Goal: Use online tool/utility: Utilize a website feature to perform a specific function

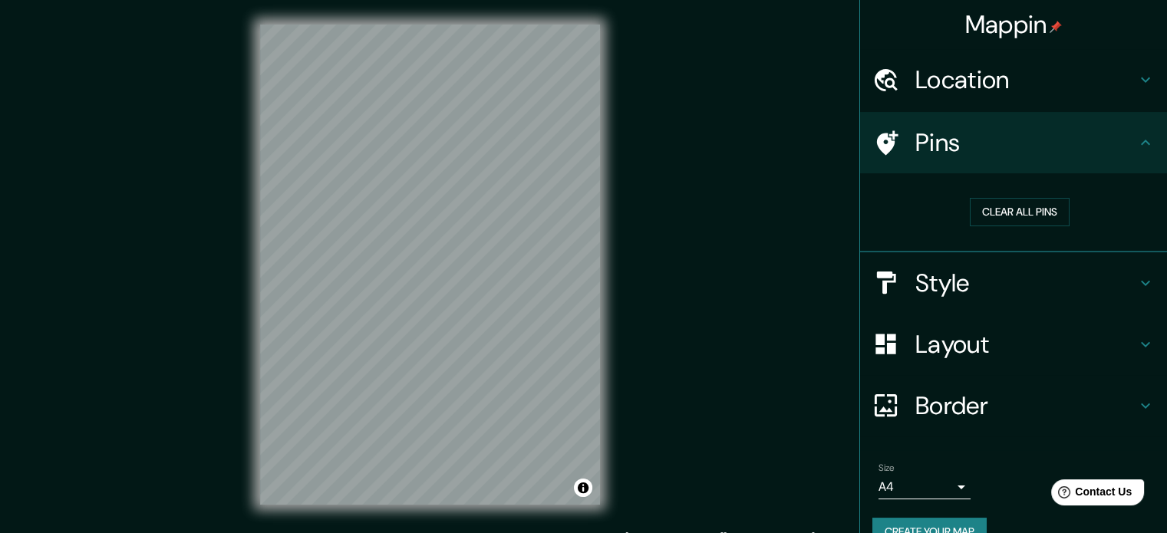
click at [1017, 281] on h4 "Style" at bounding box center [1025, 283] width 221 height 31
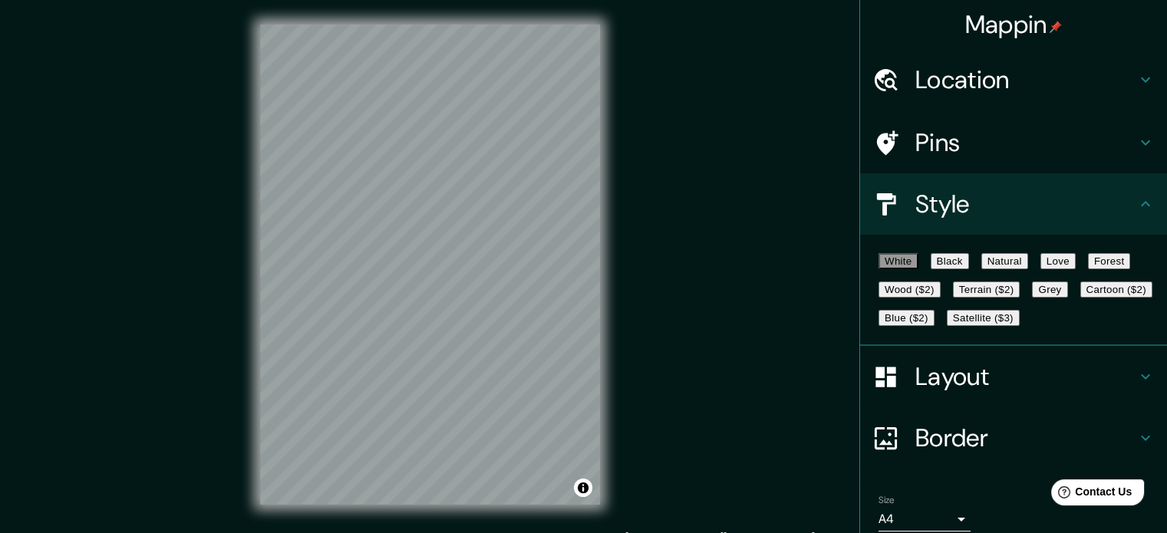
click at [1028, 269] on button "Natural" at bounding box center [1004, 261] width 47 height 16
click at [984, 392] on h4 "Layout" at bounding box center [1025, 376] width 221 height 31
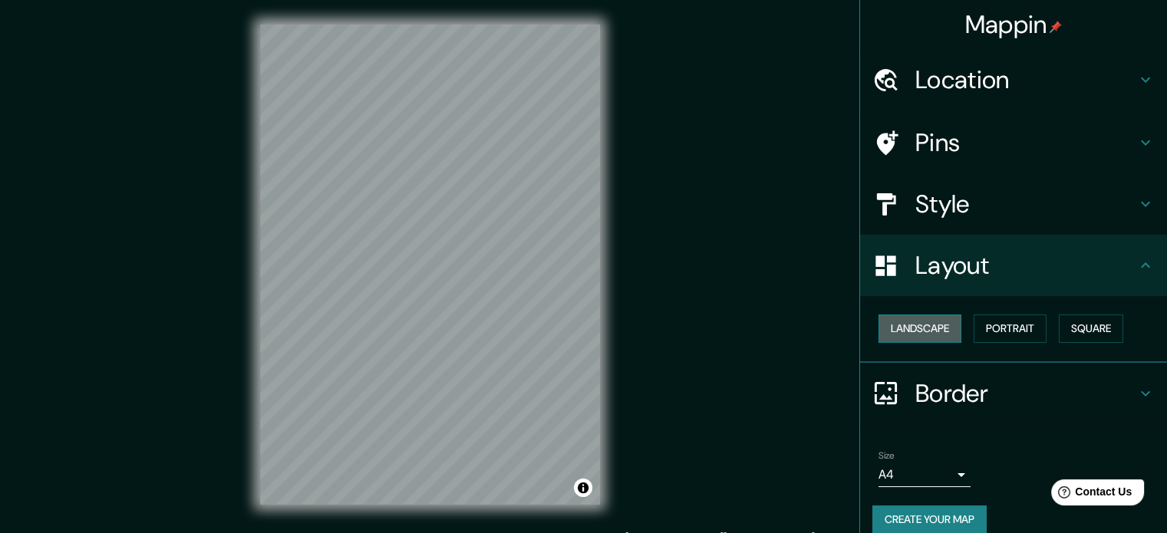
click at [939, 328] on button "Landscape" at bounding box center [919, 329] width 83 height 28
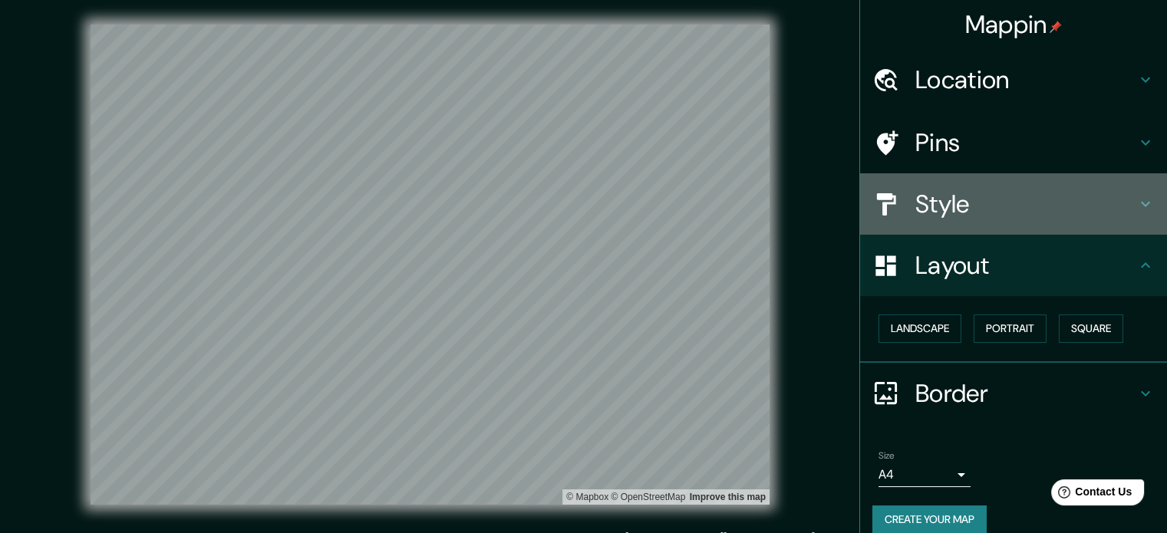
click at [1059, 202] on h4 "Style" at bounding box center [1025, 204] width 221 height 31
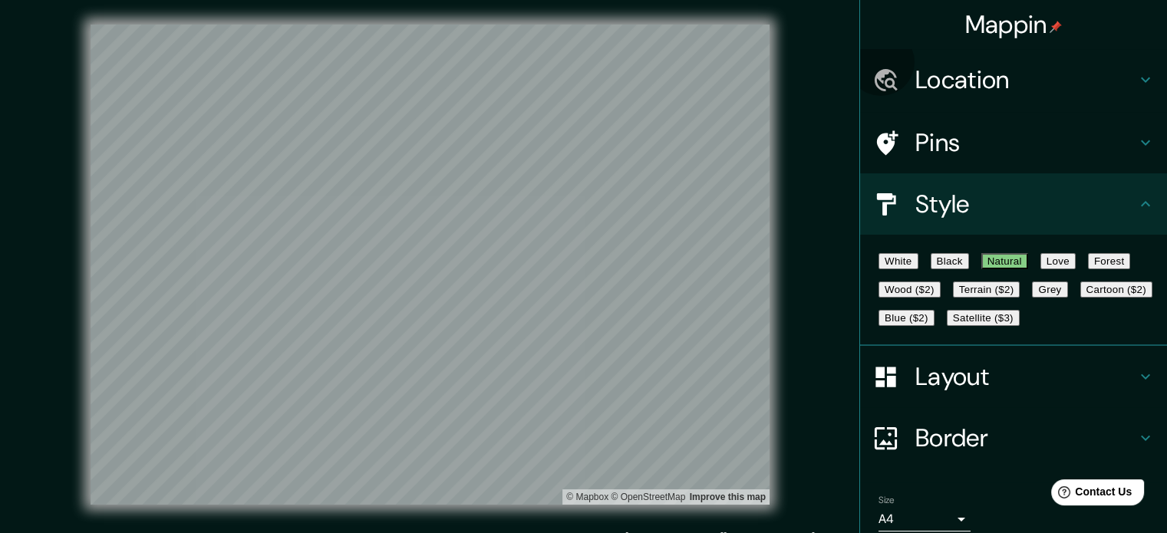
click at [1076, 266] on button "Love" at bounding box center [1057, 261] width 35 height 16
click at [1088, 269] on button "Forest" at bounding box center [1109, 261] width 43 height 16
click at [1028, 262] on button "Natural" at bounding box center [1004, 261] width 47 height 16
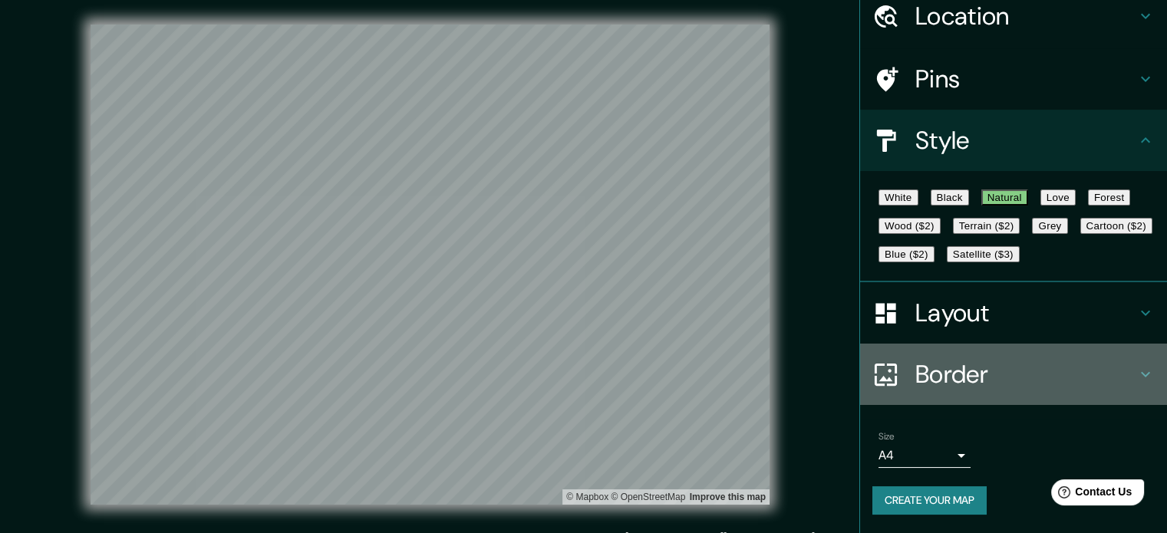
click at [1020, 378] on h4 "Border" at bounding box center [1025, 374] width 221 height 31
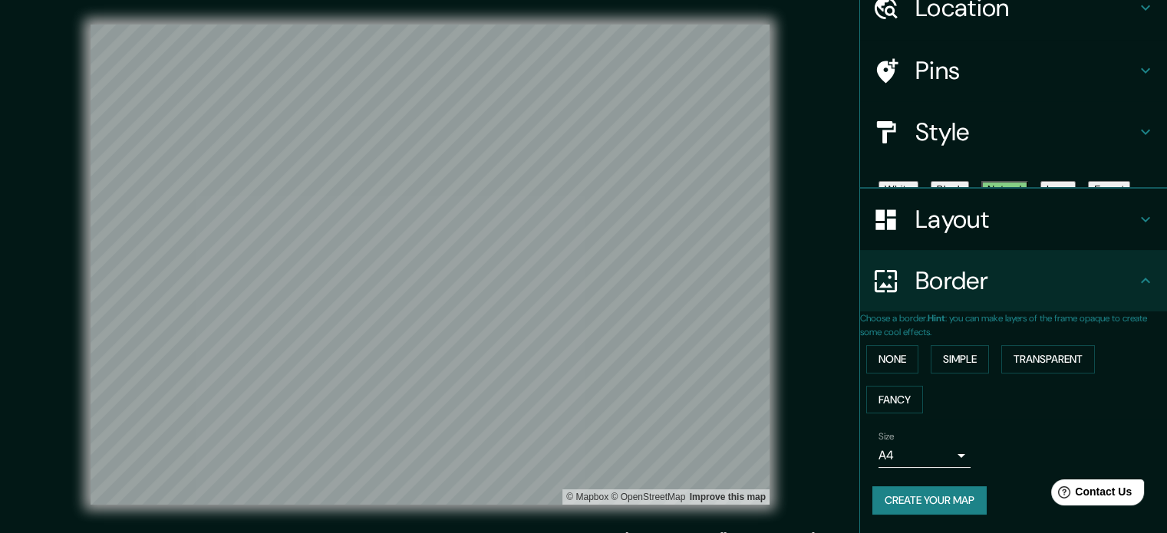
scroll to position [58, 0]
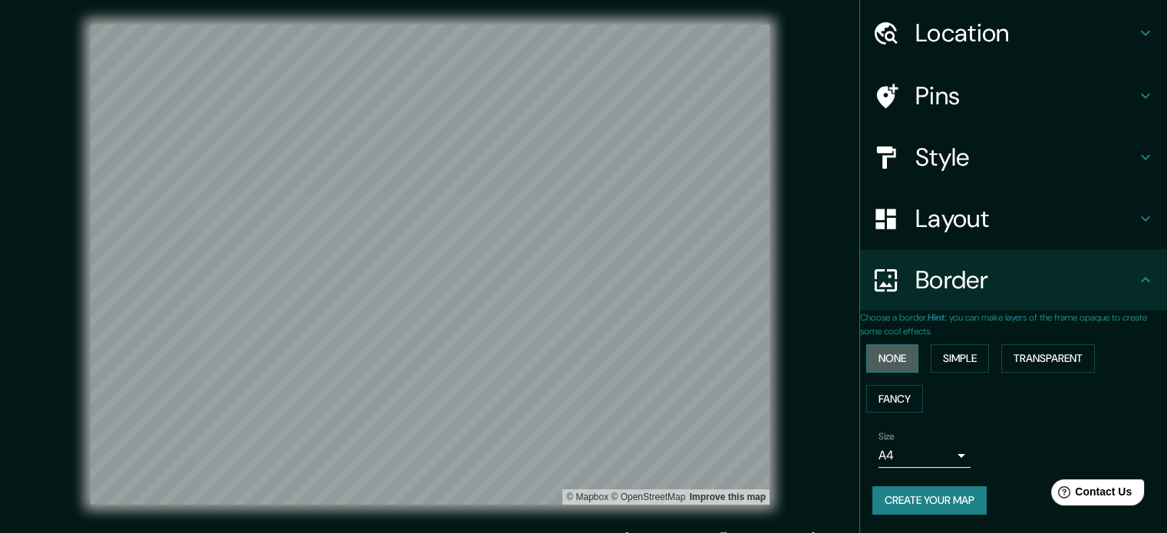
click at [903, 344] on button "None" at bounding box center [892, 358] width 52 height 28
click at [951, 346] on button "Simple" at bounding box center [960, 358] width 58 height 28
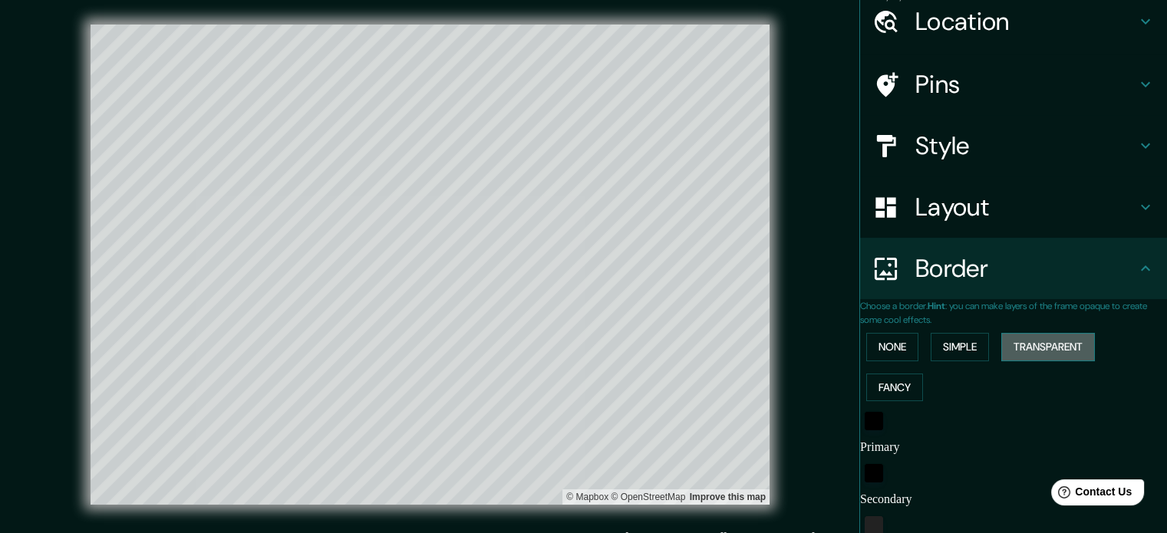
click at [1042, 346] on button "Transparent" at bounding box center [1048, 347] width 94 height 28
click at [895, 380] on button "Fancy" at bounding box center [894, 388] width 57 height 28
click at [980, 349] on button "Simple" at bounding box center [960, 347] width 58 height 28
click at [898, 349] on button "None" at bounding box center [892, 347] width 52 height 28
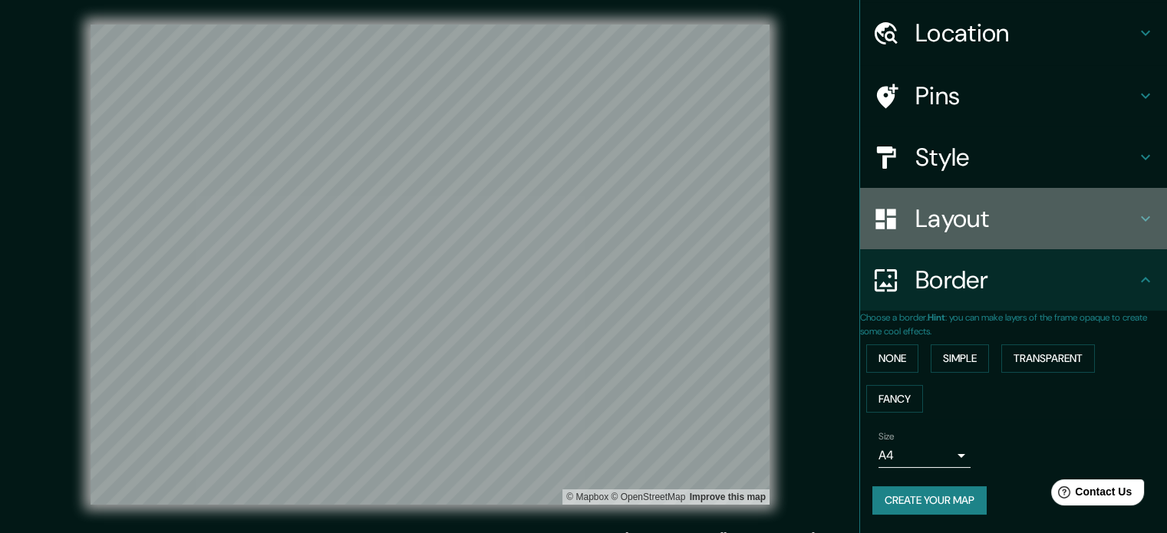
click at [1033, 203] on h4 "Layout" at bounding box center [1025, 218] width 221 height 31
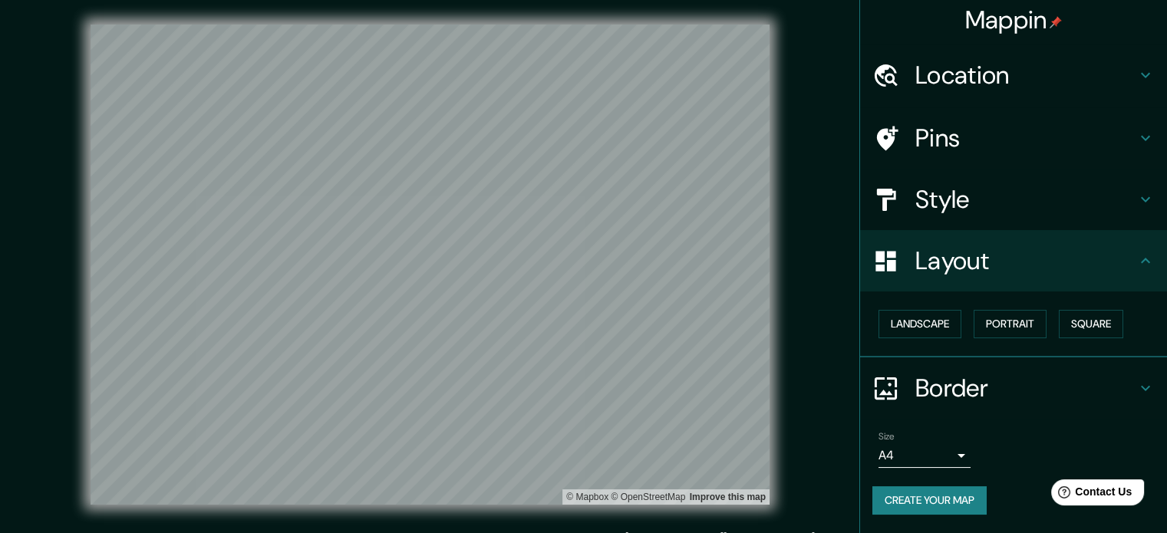
scroll to position [17, 0]
